Goal: Information Seeking & Learning: Learn about a topic

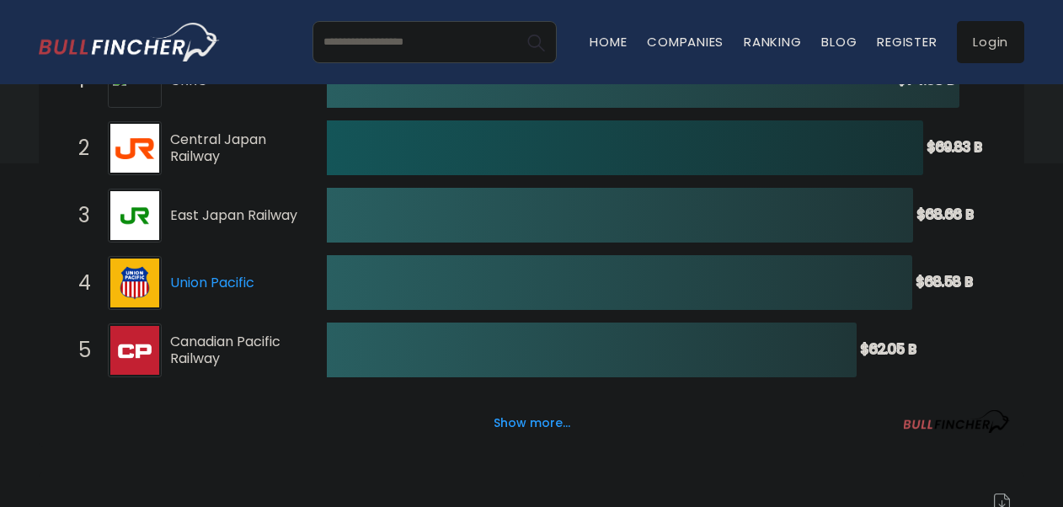
scroll to position [175, 0]
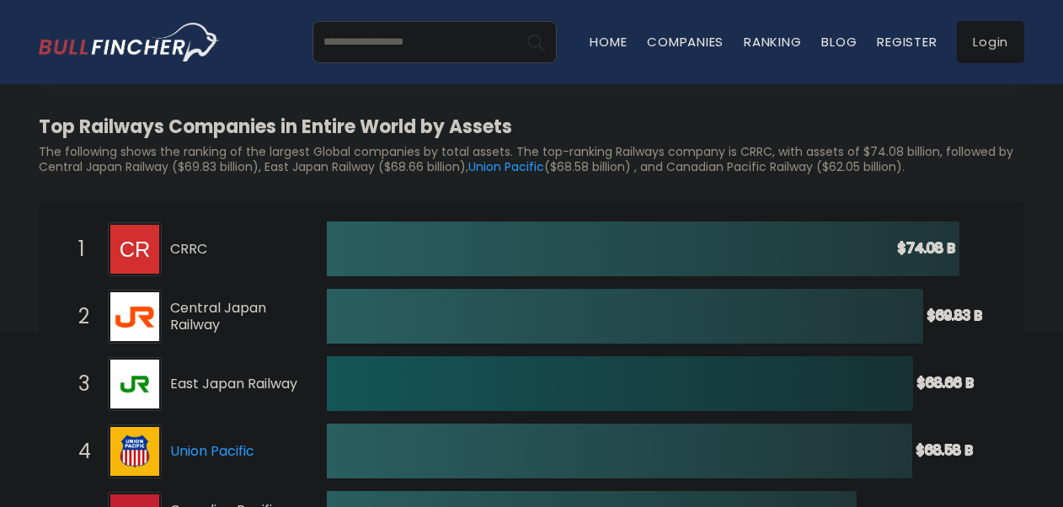
click at [0, 319] on html "Home Companies Ranking Blog Register Login Home" at bounding box center [531, 78] width 1063 height 507
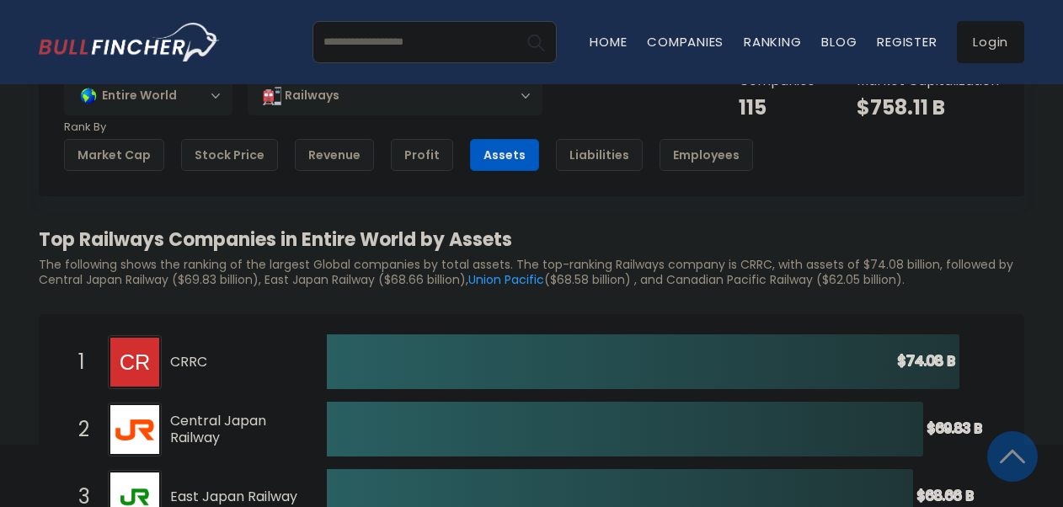
scroll to position [0, 0]
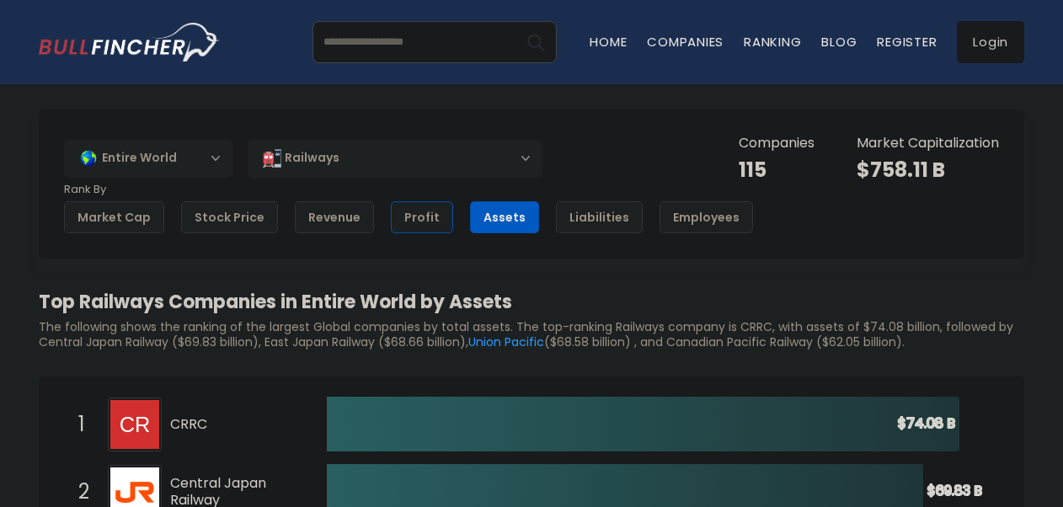
click at [408, 217] on div "Profit" at bounding box center [422, 217] width 62 height 32
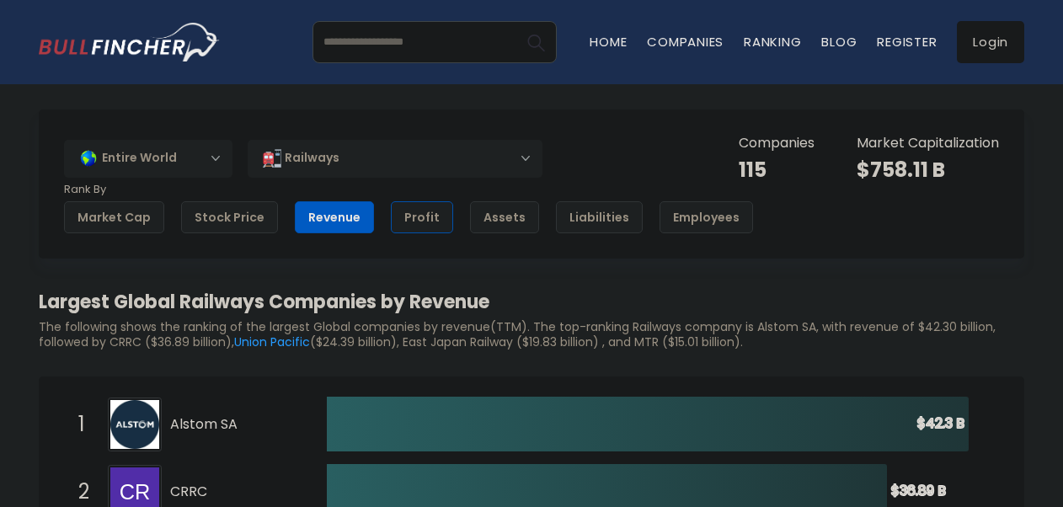
click at [420, 221] on div "Profit" at bounding box center [422, 217] width 62 height 32
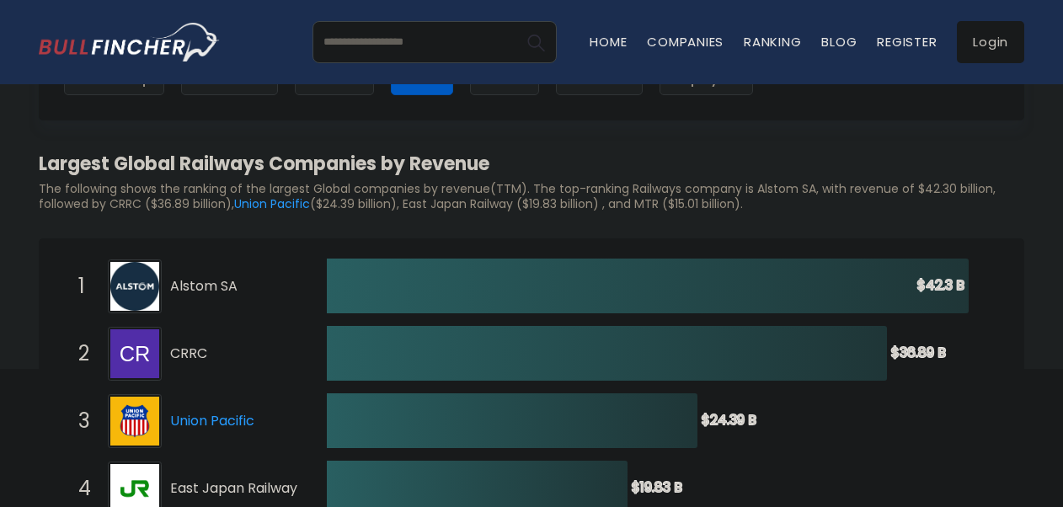
scroll to position [169, 0]
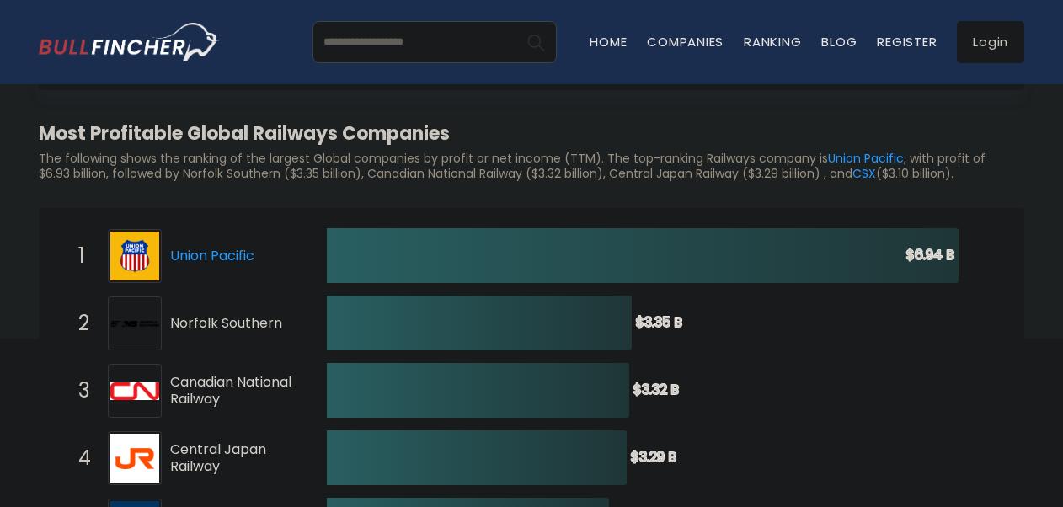
scroll to position [337, 0]
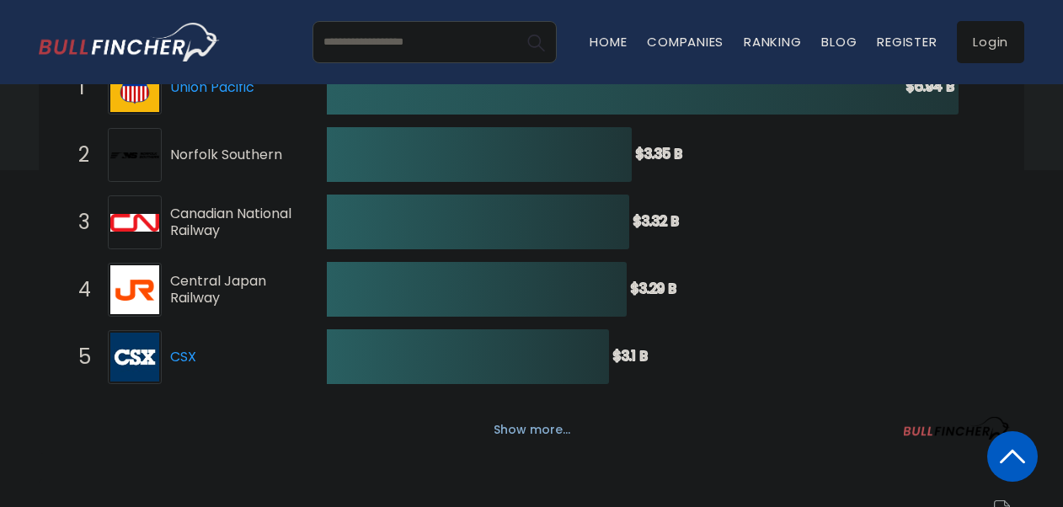
click at [529, 432] on button "Show more..." at bounding box center [532, 430] width 97 height 28
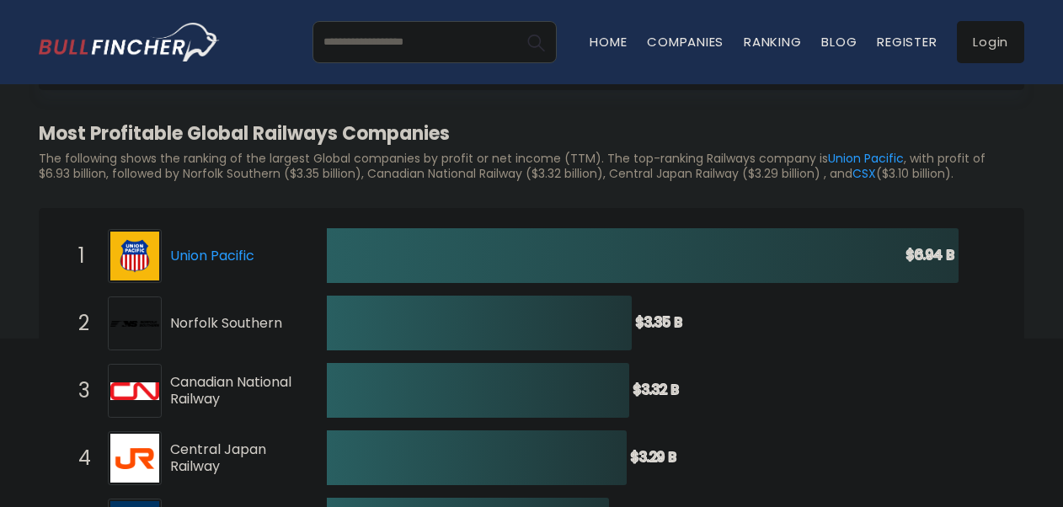
scroll to position [0, 0]
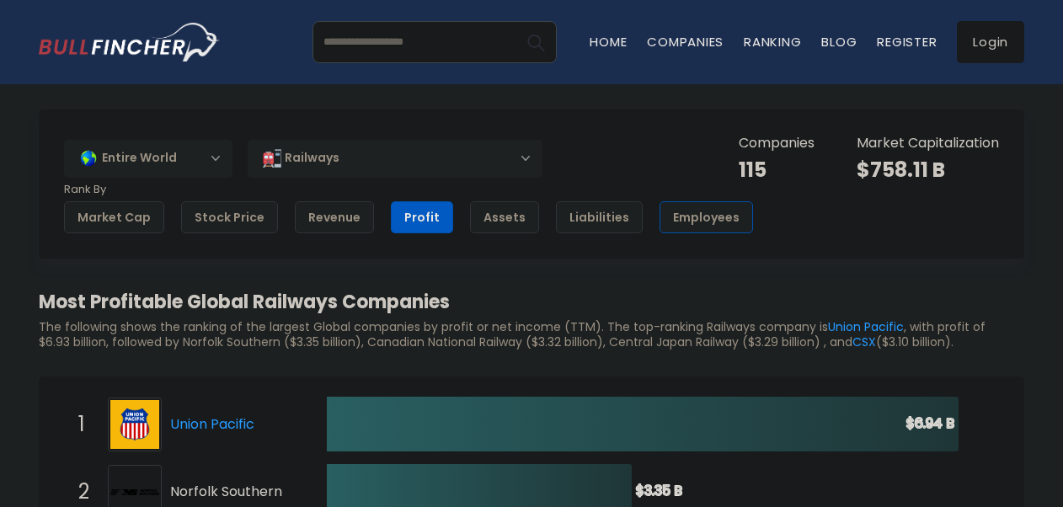
click at [713, 216] on div "Employees" at bounding box center [707, 217] width 94 height 32
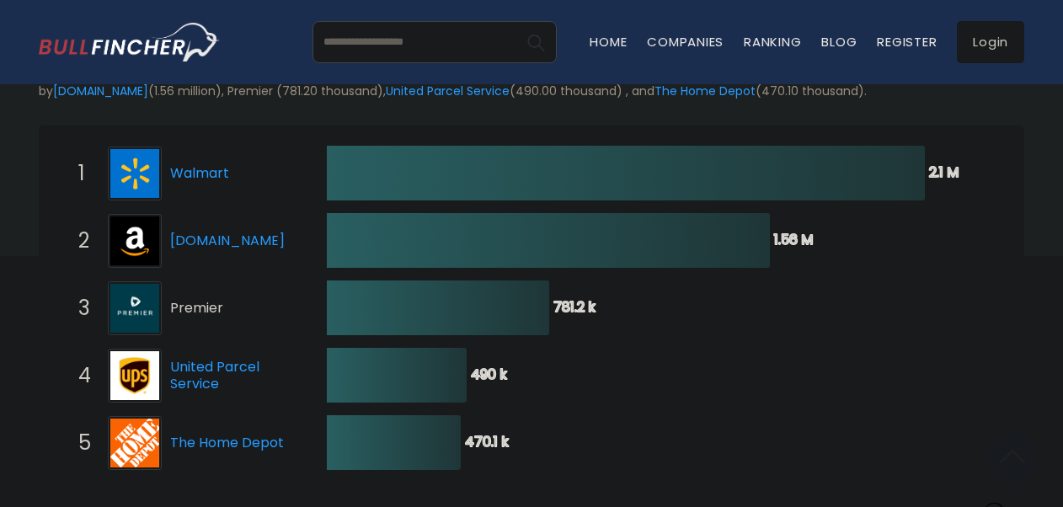
scroll to position [371, 0]
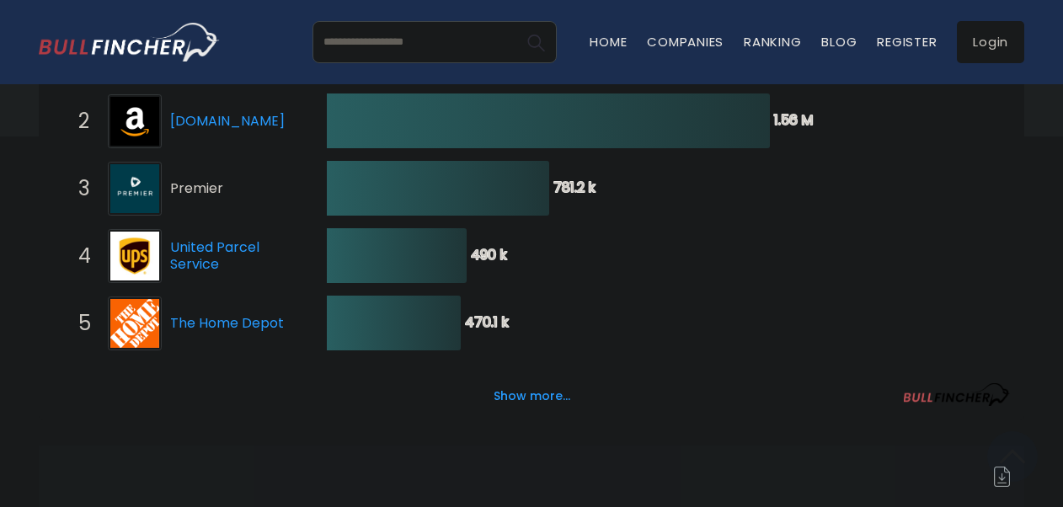
click at [414, 155] on icon "Created with Highcharts 12.1.2 2.1 M ​ 2.1 M 1.56 M ​ 1.56 M 781.2 k ​ 781.2 k …" at bounding box center [531, 357] width 957 height 674
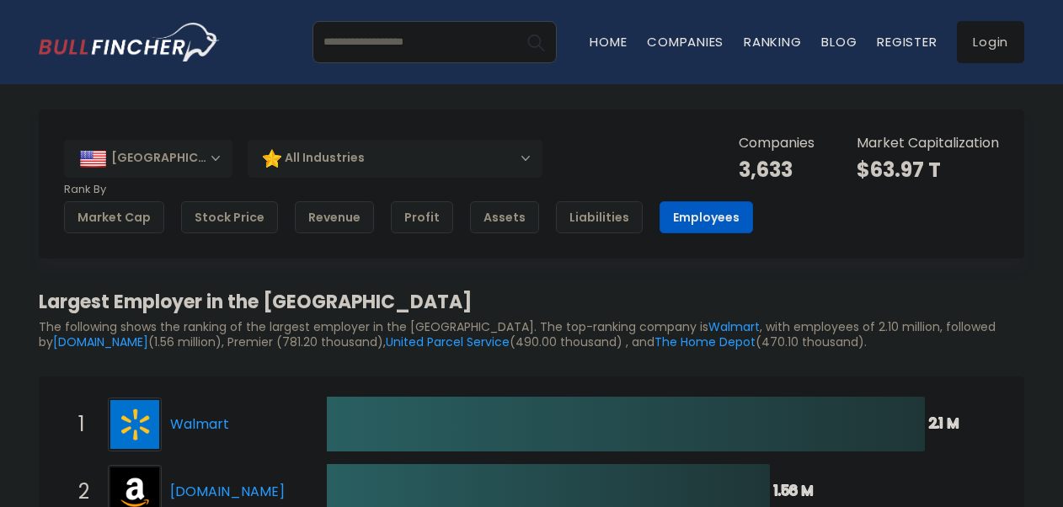
click at [219, 158] on div "[GEOGRAPHIC_DATA]" at bounding box center [148, 158] width 169 height 37
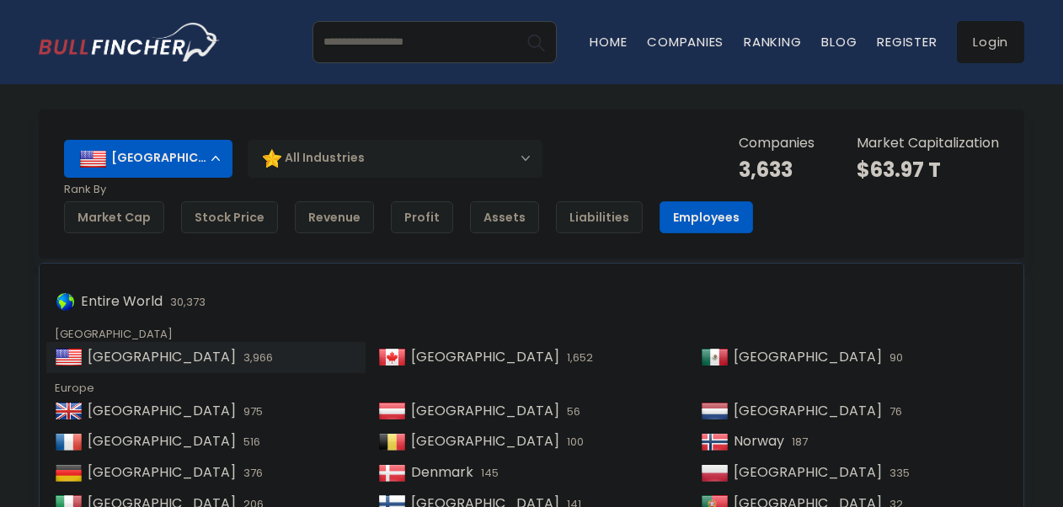
click at [420, 158] on div "All Industries" at bounding box center [395, 158] width 295 height 39
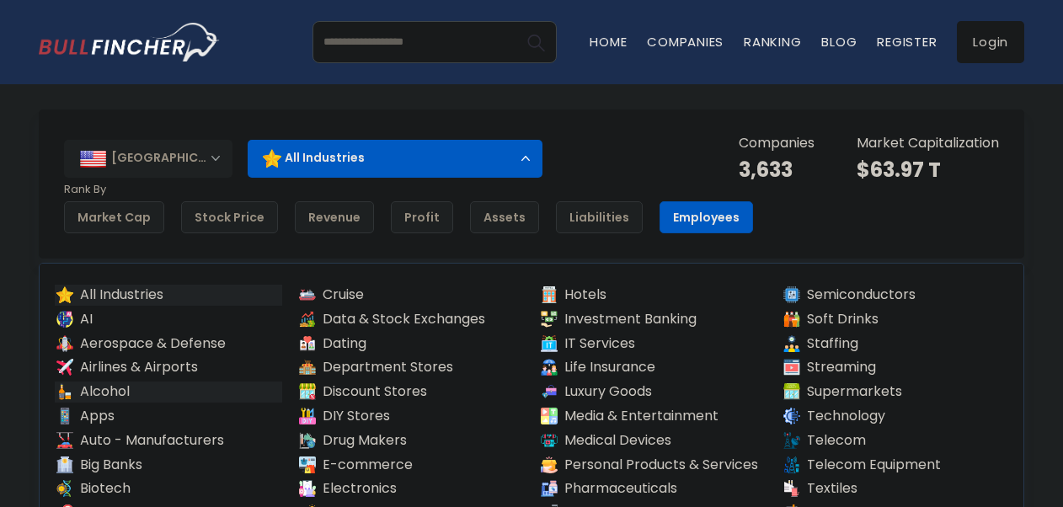
scroll to position [169, 0]
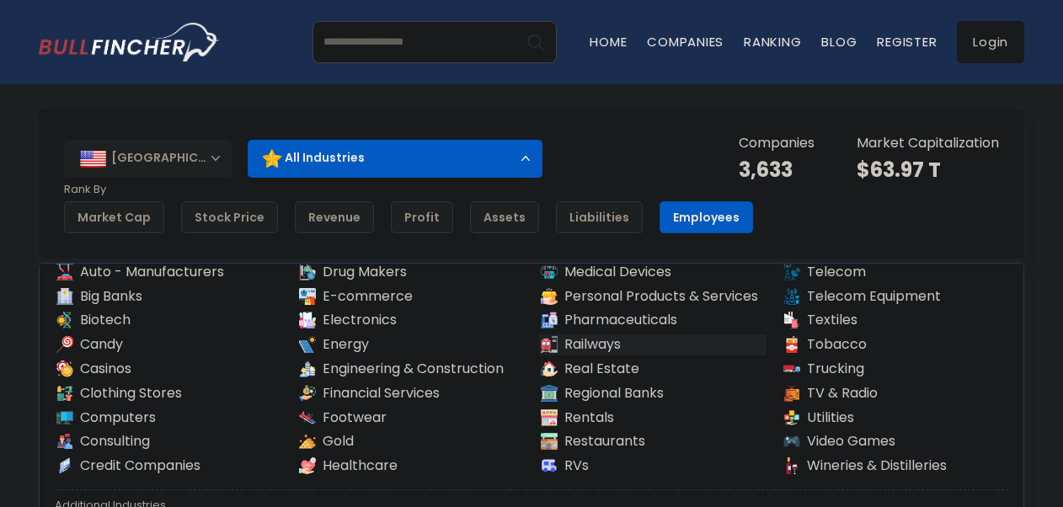
click at [606, 339] on link "Railways" at bounding box center [652, 344] width 227 height 21
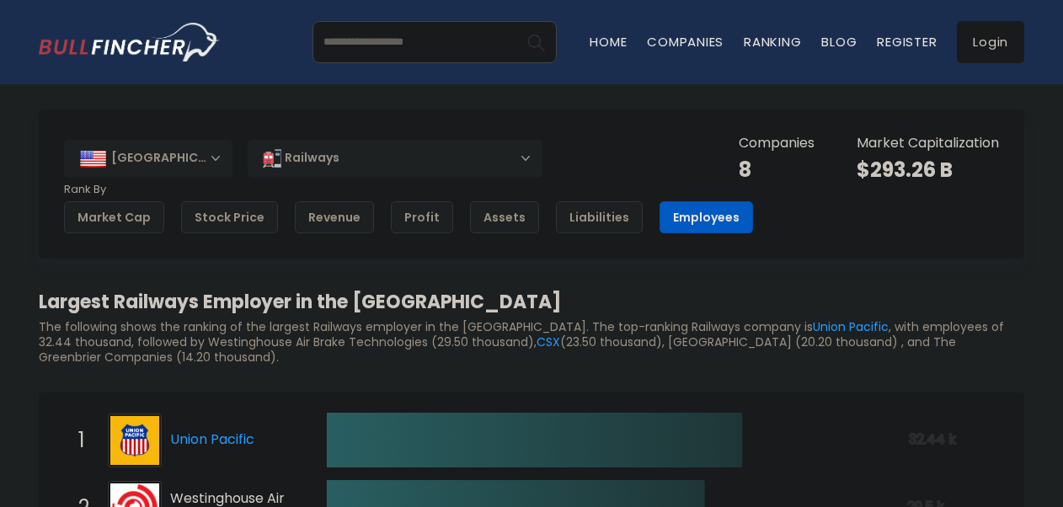
click at [217, 157] on div "[GEOGRAPHIC_DATA]" at bounding box center [148, 158] width 169 height 37
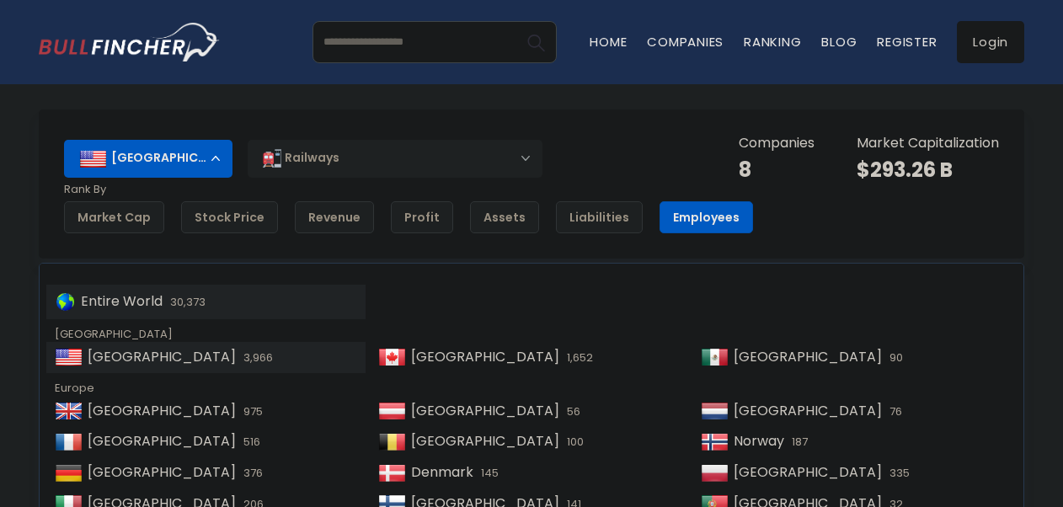
click at [182, 303] on span "30,373" at bounding box center [186, 302] width 40 height 16
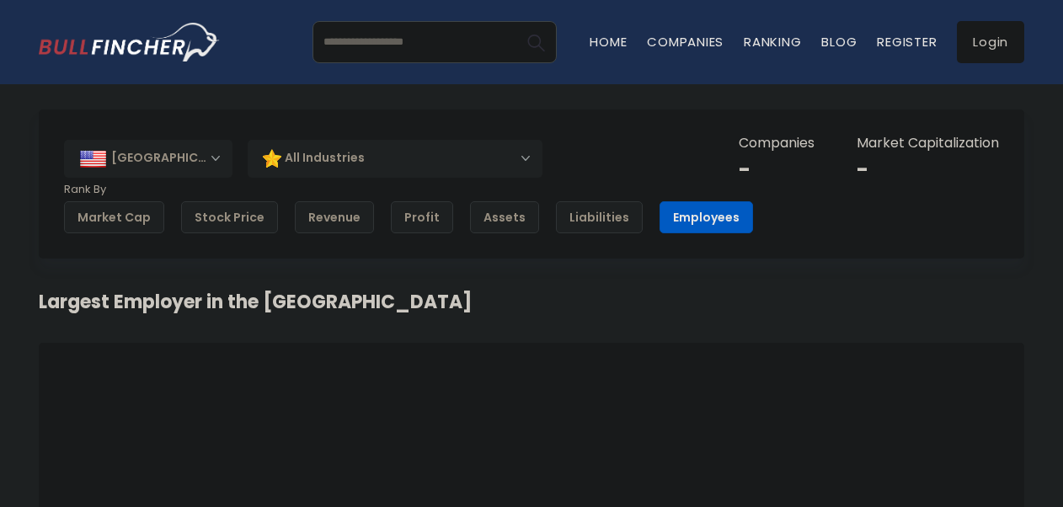
click at [214, 160] on div "[GEOGRAPHIC_DATA]" at bounding box center [148, 158] width 169 height 37
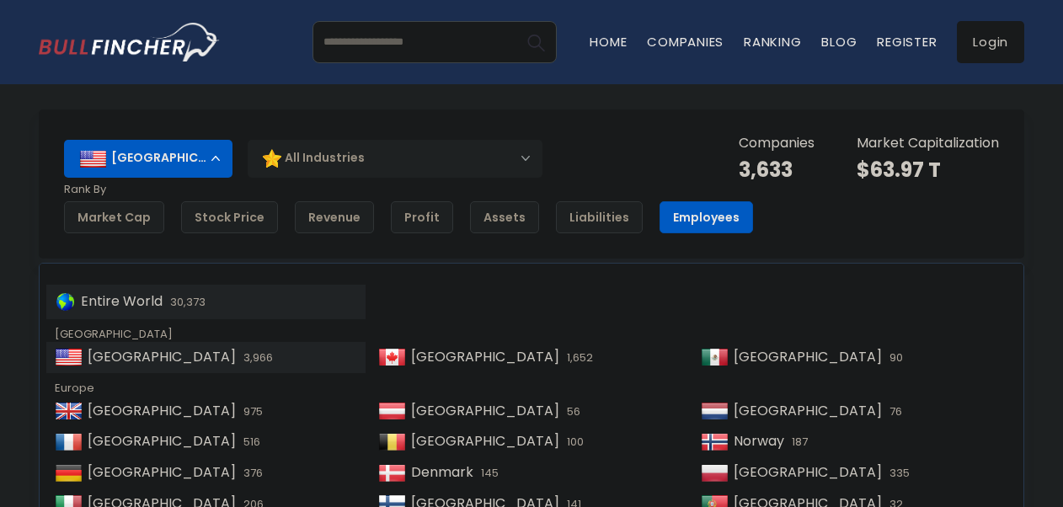
click at [177, 307] on span "30,373" at bounding box center [186, 302] width 40 height 16
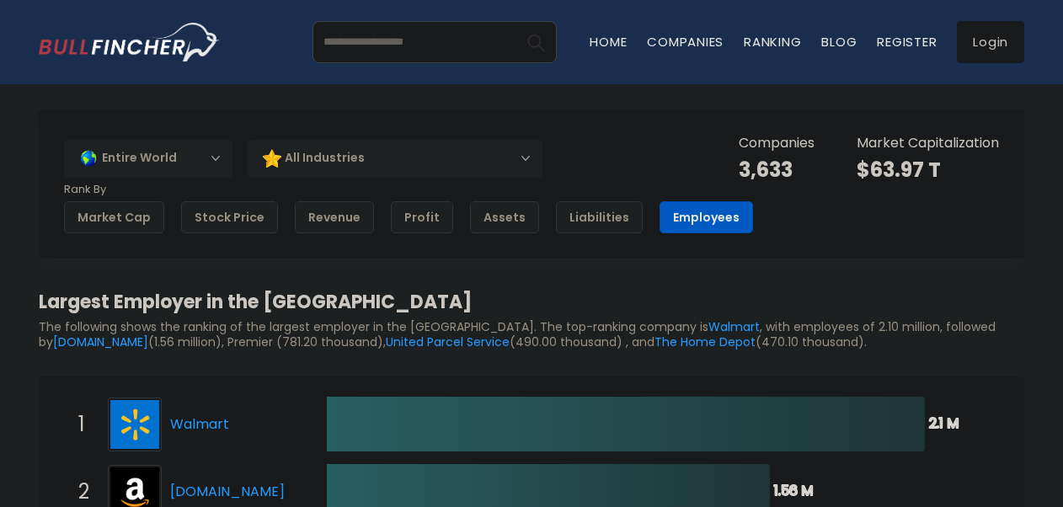
click at [418, 164] on div "All Industries" at bounding box center [395, 158] width 295 height 39
click at [212, 158] on div "[GEOGRAPHIC_DATA]" at bounding box center [148, 158] width 169 height 37
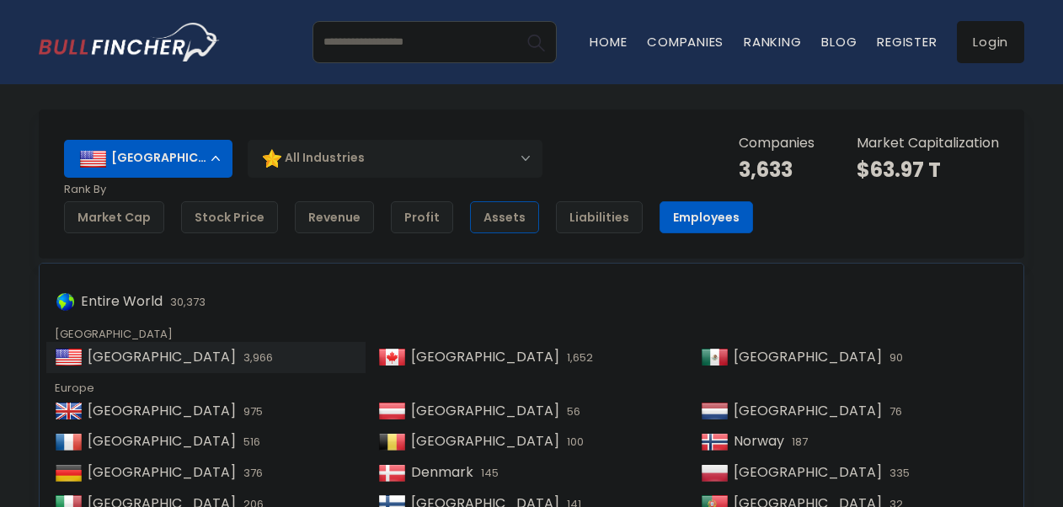
click at [489, 219] on div "Assets" at bounding box center [504, 217] width 69 height 32
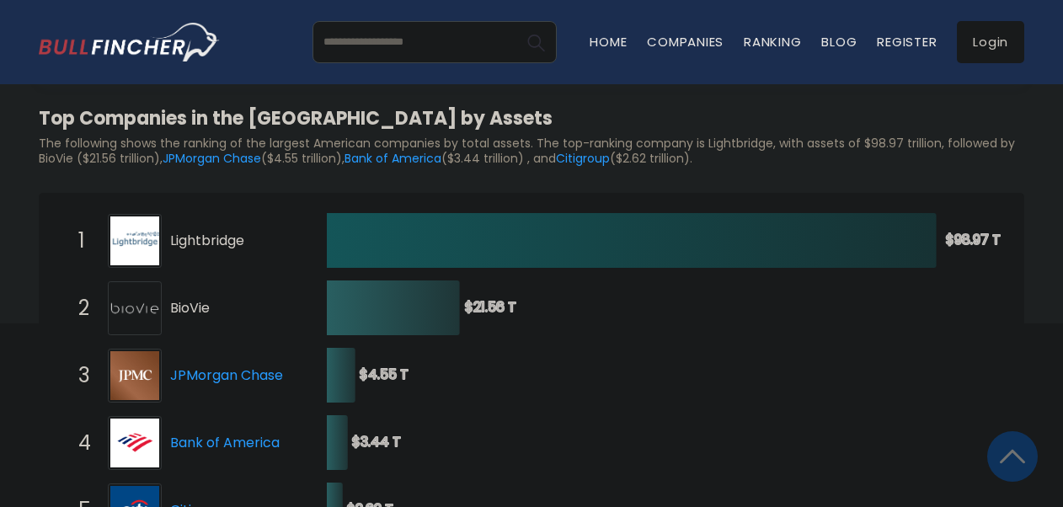
scroll to position [169, 0]
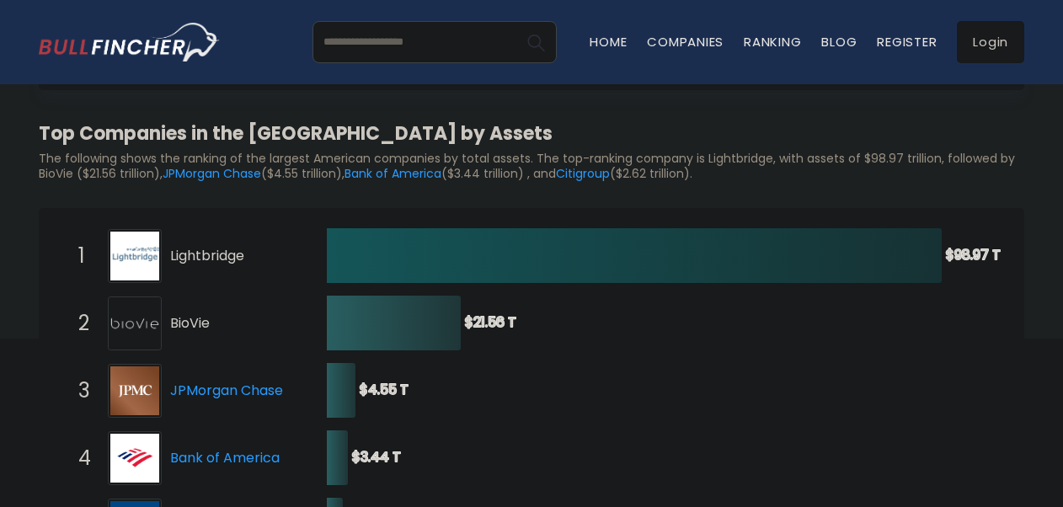
click at [254, 258] on span "Lightbridge" at bounding box center [233, 257] width 127 height 18
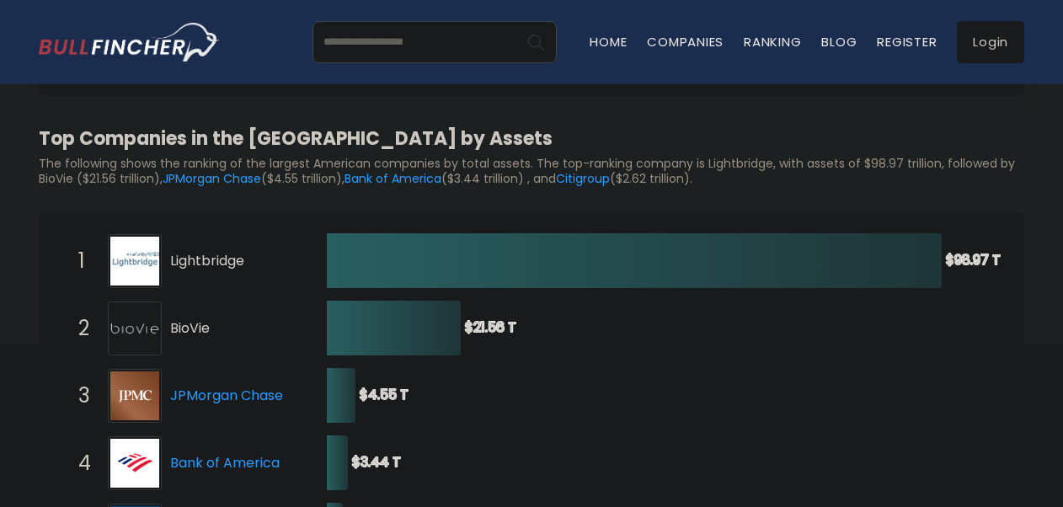
scroll to position [0, 0]
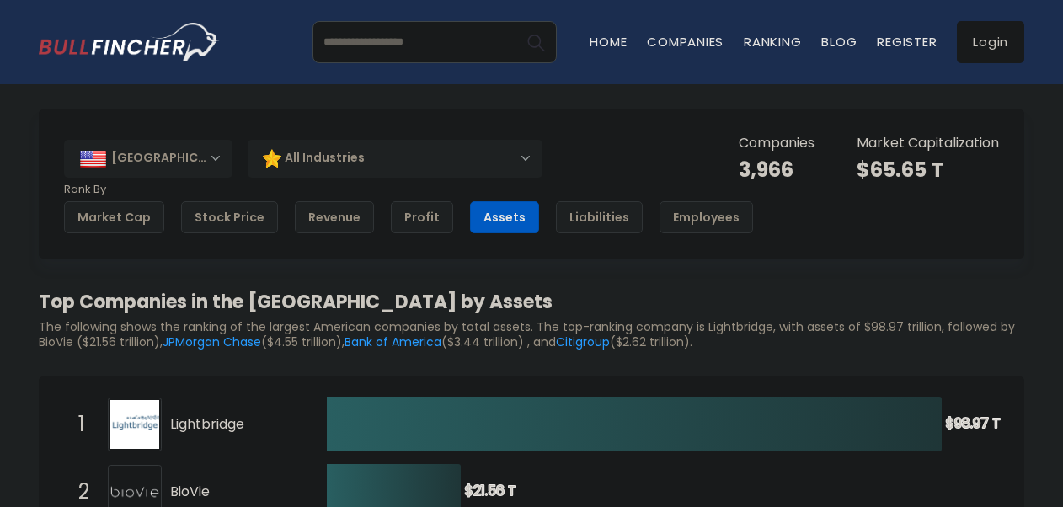
click at [380, 161] on div "All Industries" at bounding box center [395, 158] width 295 height 39
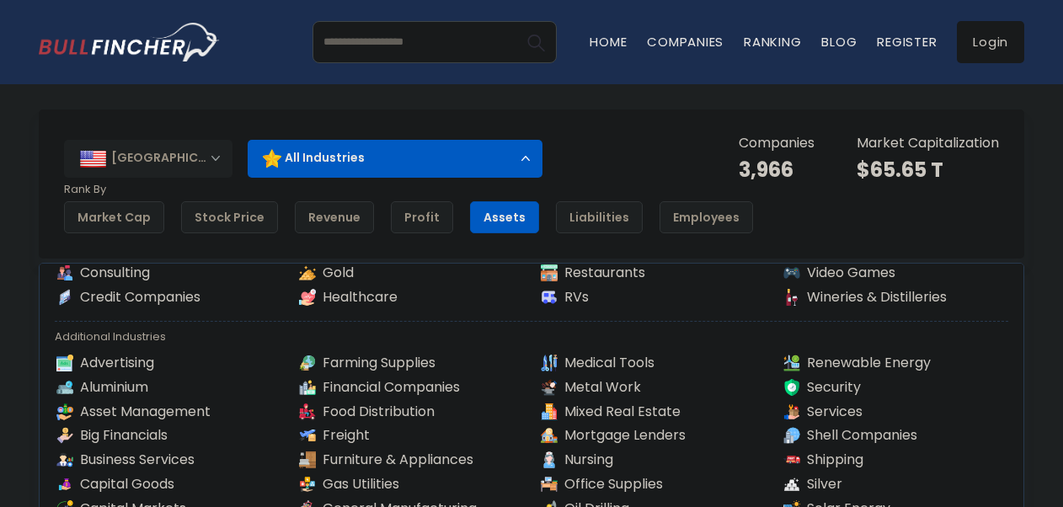
scroll to position [169, 0]
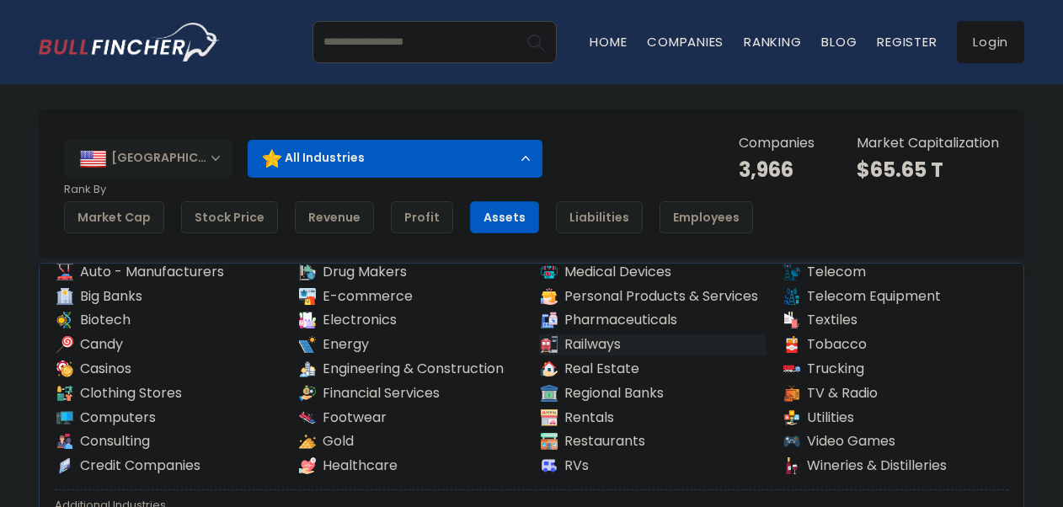
click at [588, 340] on link "Railways" at bounding box center [652, 344] width 227 height 21
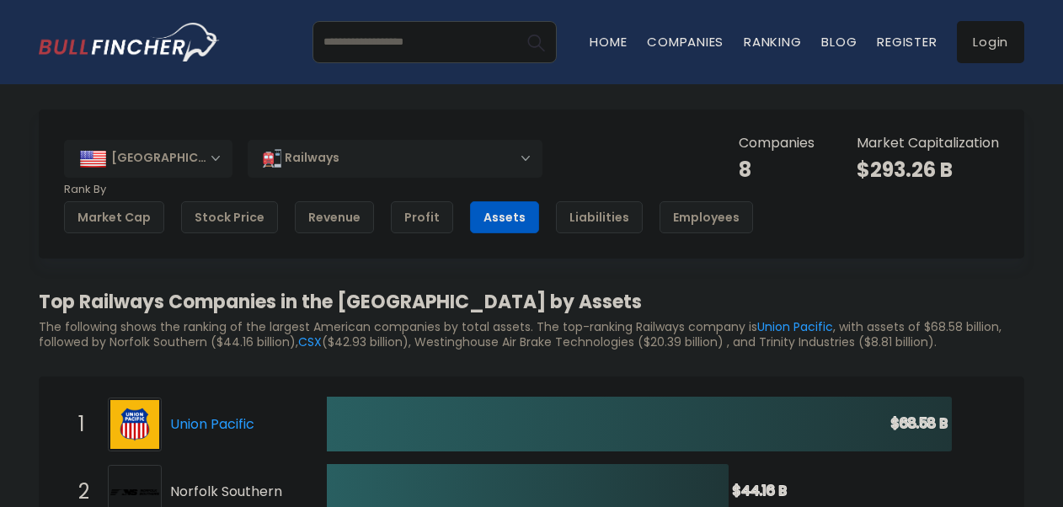
click at [177, 162] on div "[GEOGRAPHIC_DATA]" at bounding box center [148, 158] width 169 height 37
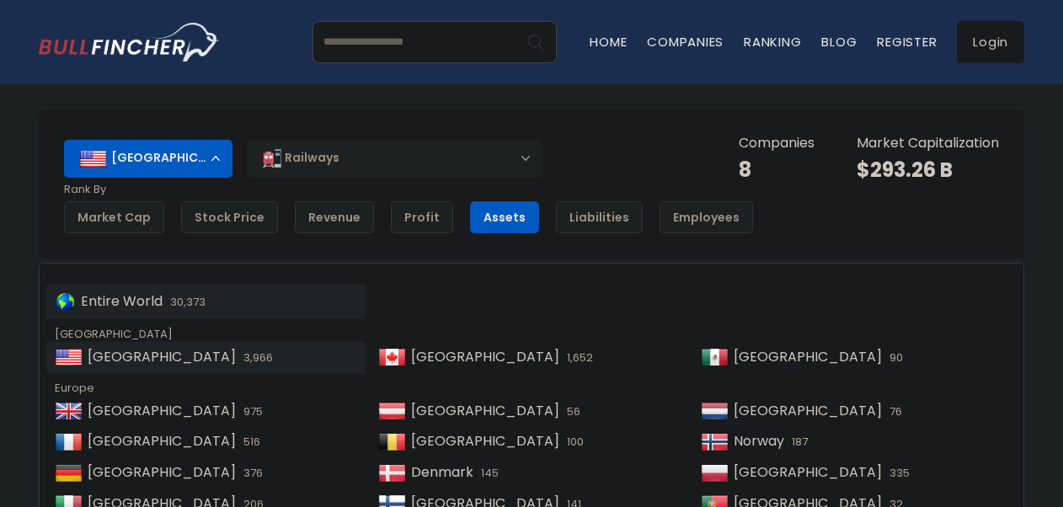
click at [158, 293] on span "Entire World" at bounding box center [122, 301] width 82 height 19
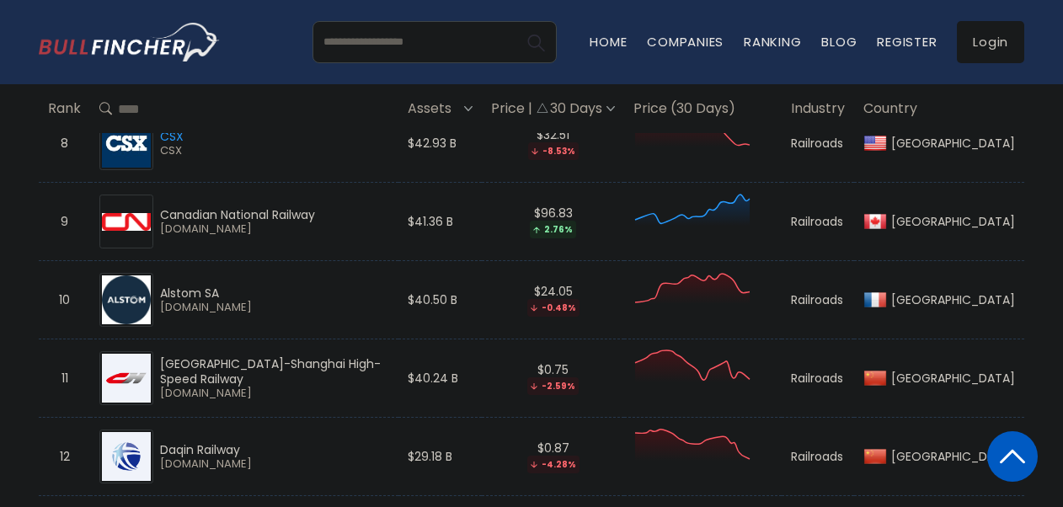
scroll to position [1382, 0]
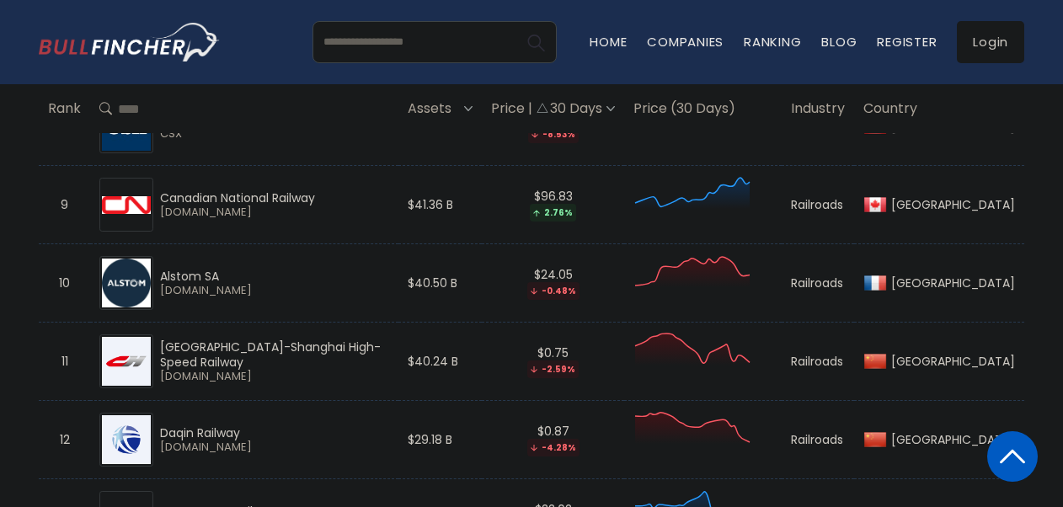
drag, startPoint x: 157, startPoint y: 350, endPoint x: 401, endPoint y: 350, distance: 244.3
click at [389, 350] on div "[GEOGRAPHIC_DATA]-Shanghai High-Speed Railway [DOMAIN_NAME]" at bounding box center [271, 362] width 236 height 45
drag, startPoint x: 401, startPoint y: 350, endPoint x: 336, endPoint y: 379, distance: 71.3
click at [336, 379] on div "[GEOGRAPHIC_DATA]-Shanghai High-Speed Railway [DOMAIN_NAME]" at bounding box center [244, 361] width 290 height 54
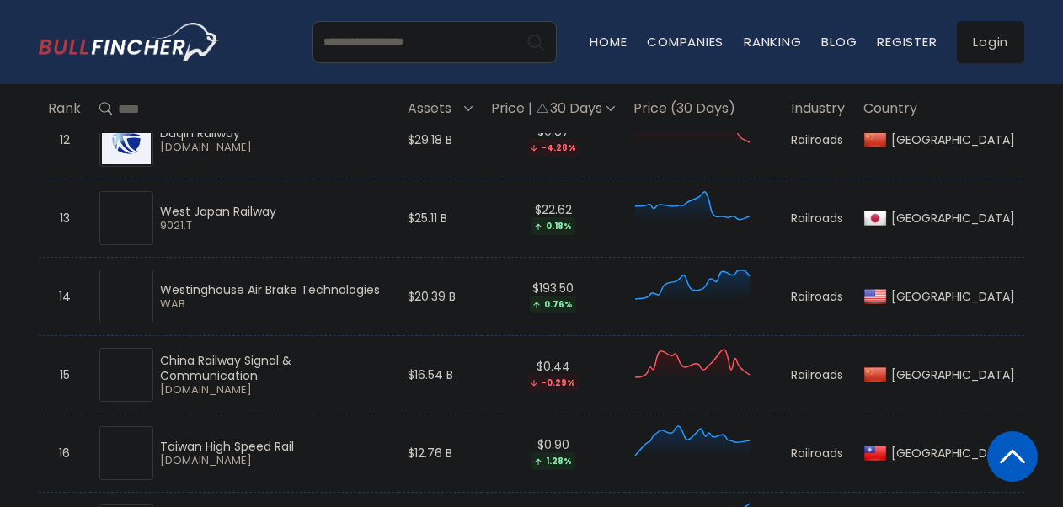
scroll to position [1719, 0]
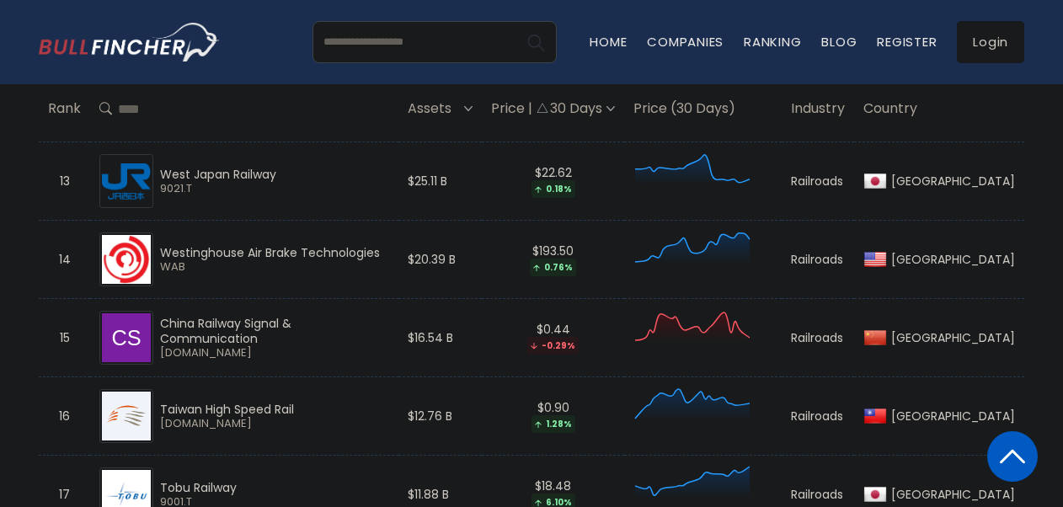
drag, startPoint x: 162, startPoint y: 324, endPoint x: 396, endPoint y: 320, distance: 234.3
click at [389, 320] on div "China Railway Signal & Communication" at bounding box center [274, 331] width 229 height 30
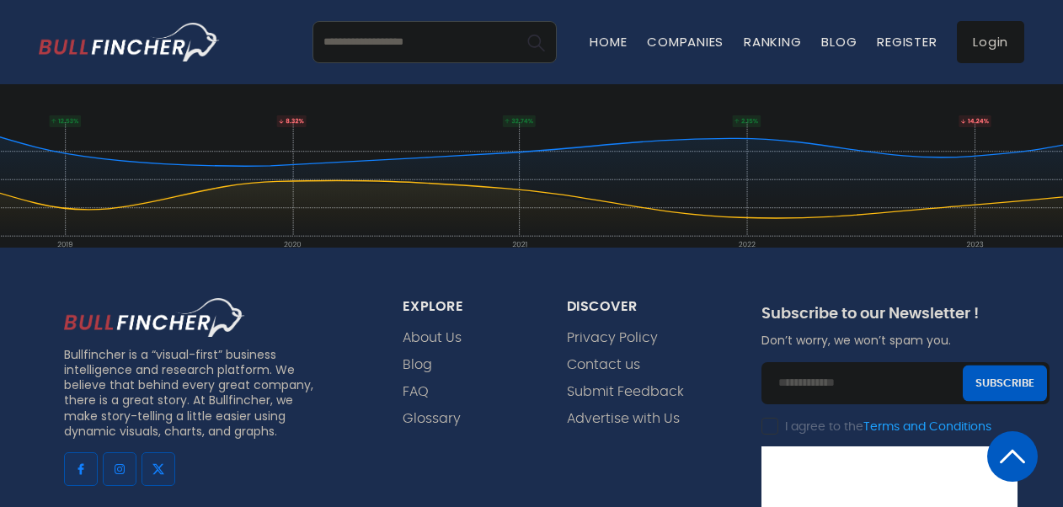
scroll to position [9807, 0]
